Goal: Transaction & Acquisition: Book appointment/travel/reservation

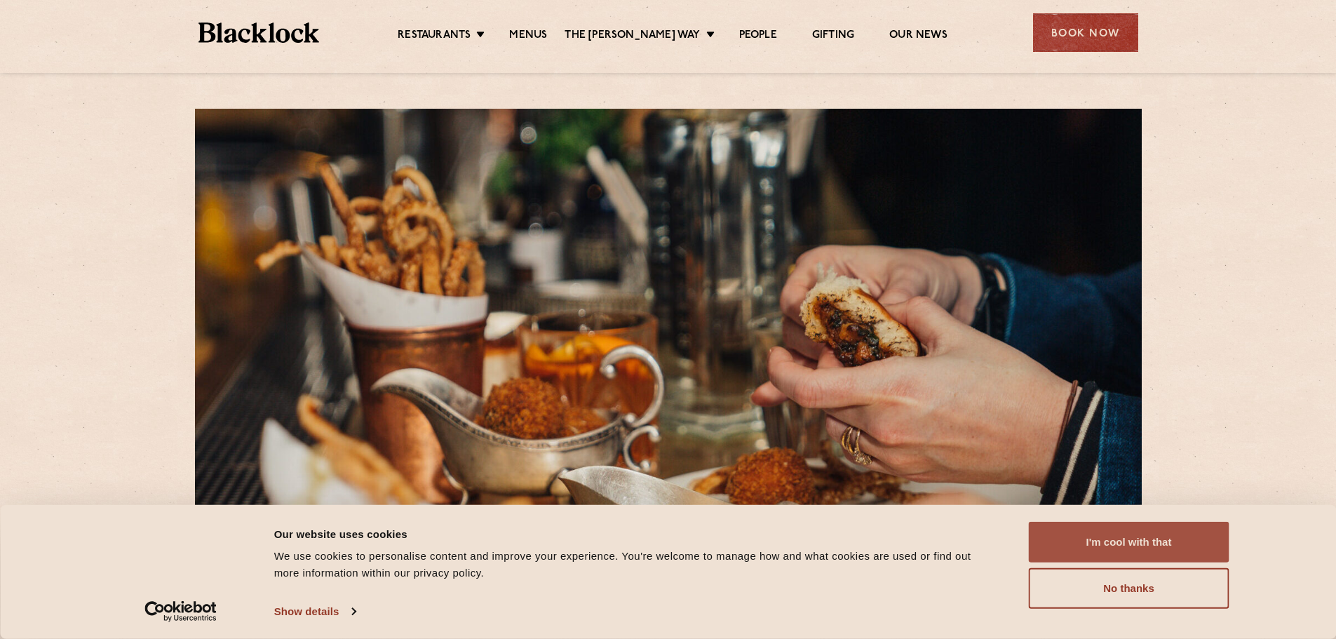
click at [1158, 546] on button "I'm cool with that" at bounding box center [1129, 542] width 201 height 41
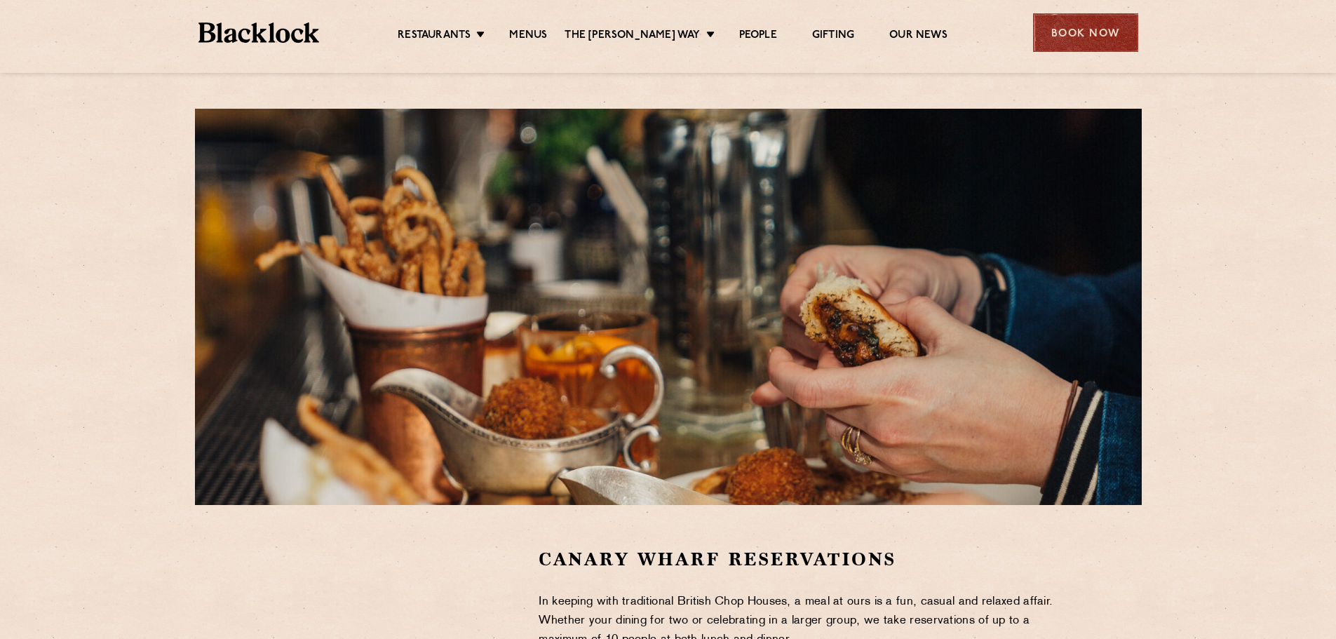
click at [1082, 29] on div "Book Now" at bounding box center [1085, 32] width 105 height 39
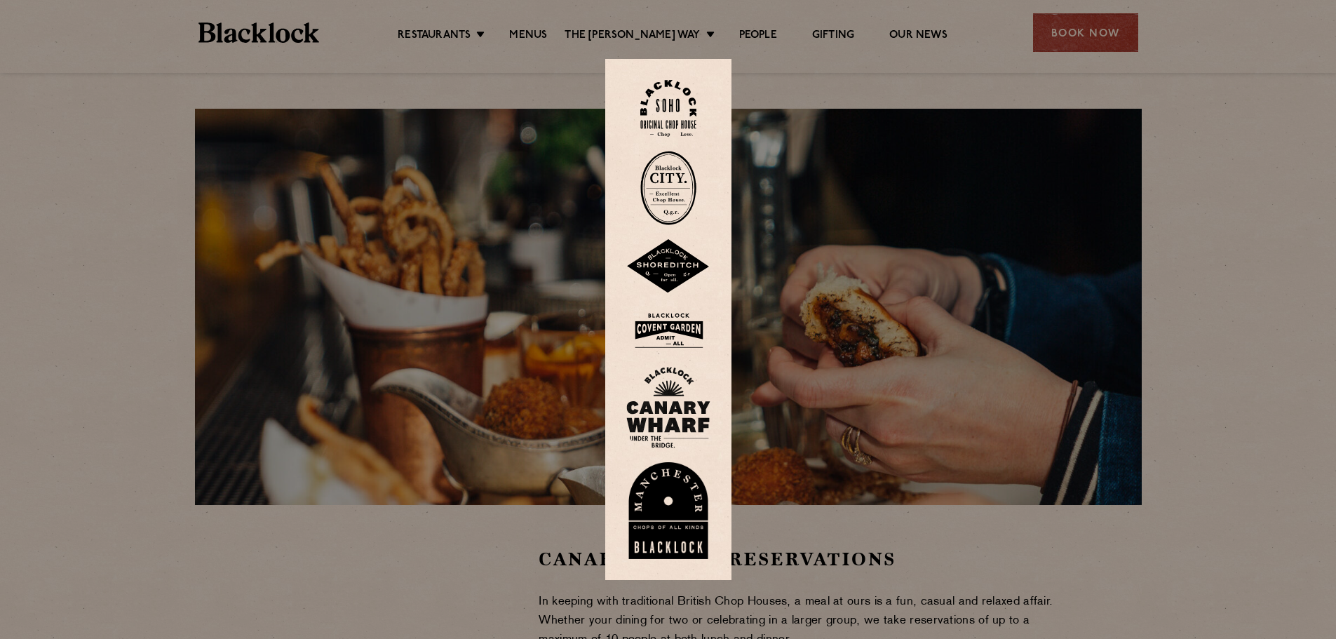
click at [665, 397] on img at bounding box center [668, 407] width 84 height 81
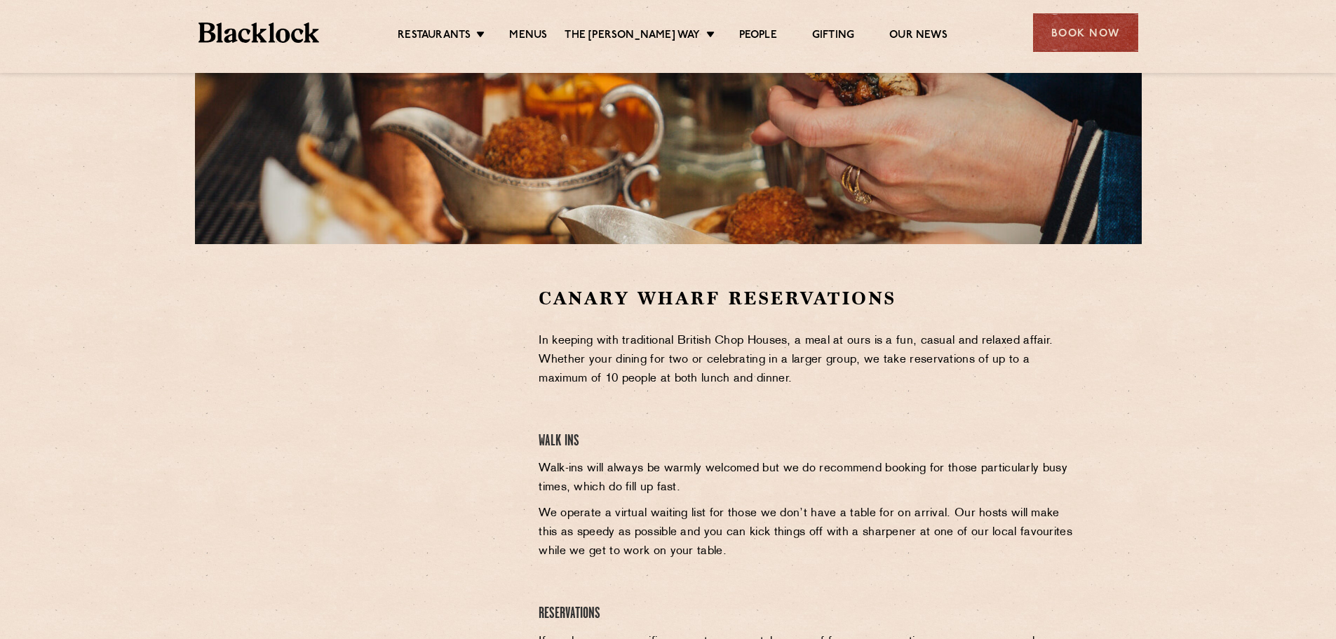
scroll to position [281, 0]
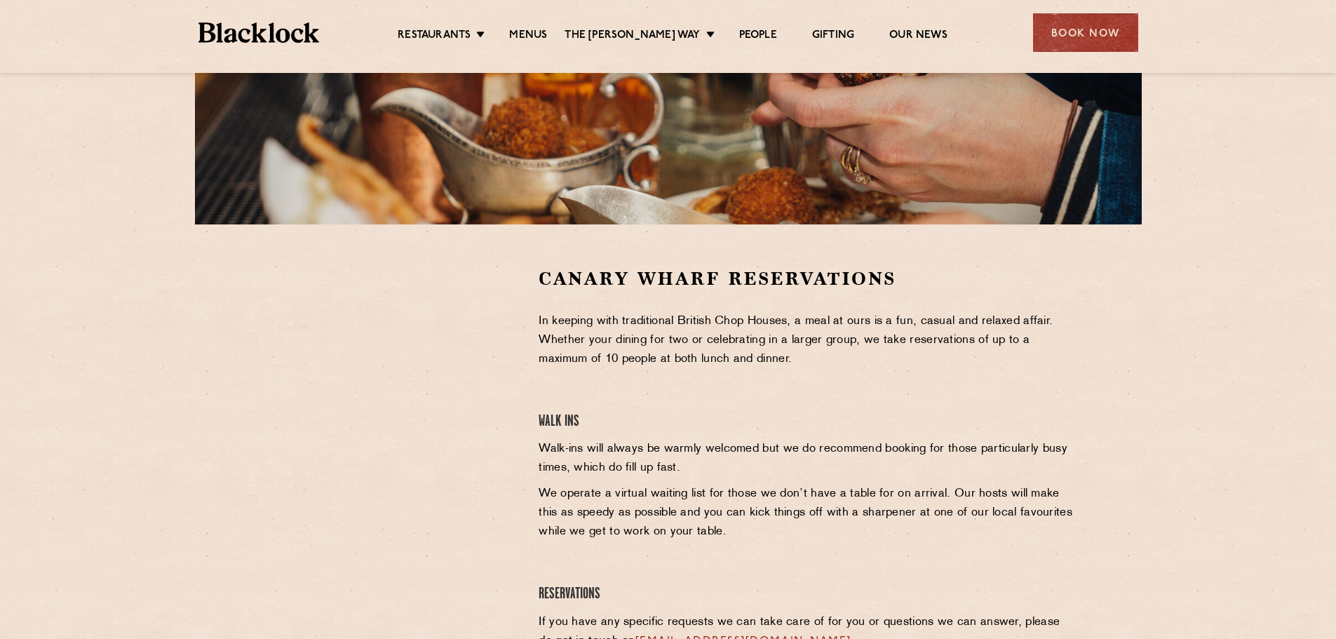
click at [492, 418] on div at bounding box center [389, 372] width 258 height 211
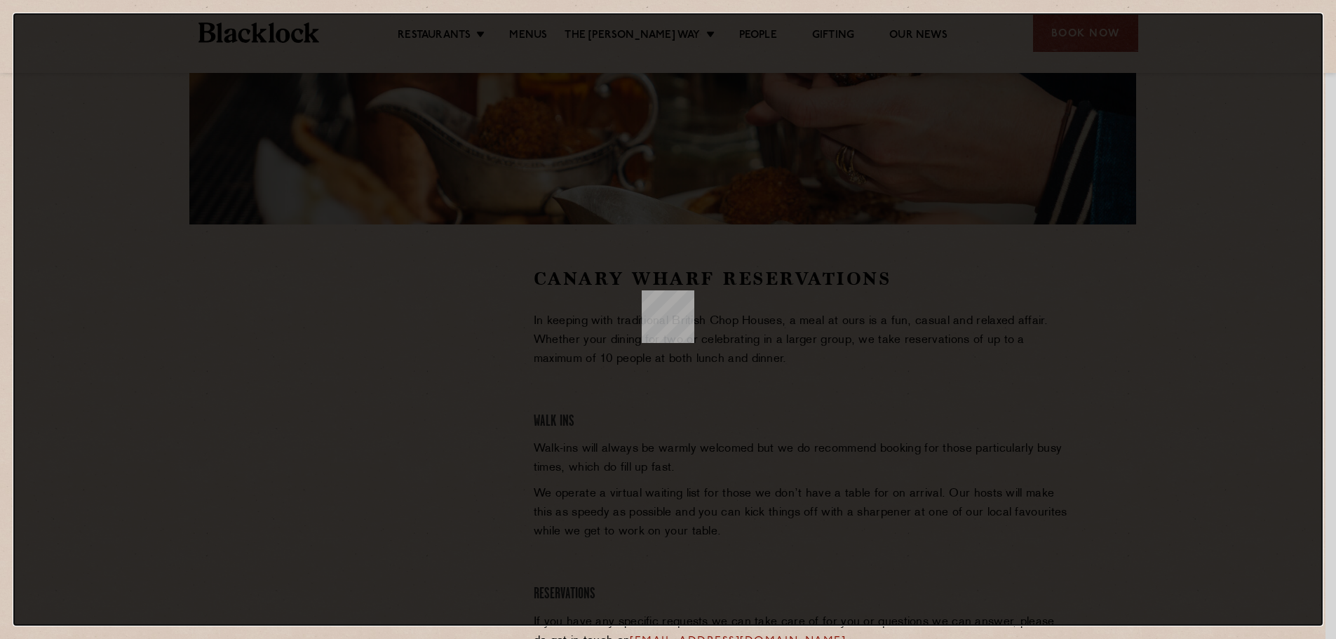
scroll to position [0, 0]
